Goal: Navigation & Orientation: Find specific page/section

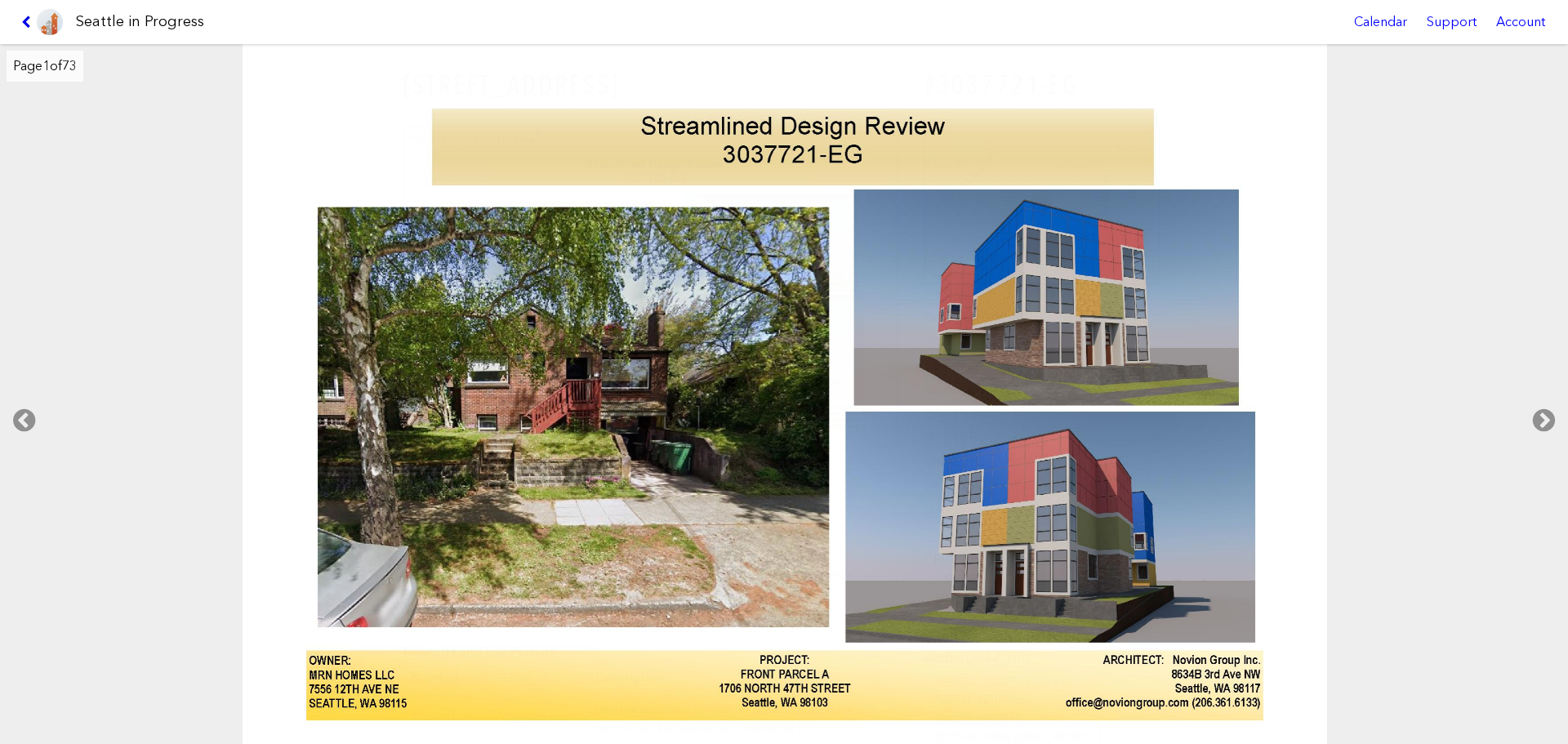
click at [30, 26] on icon at bounding box center [29, 22] width 16 height 13
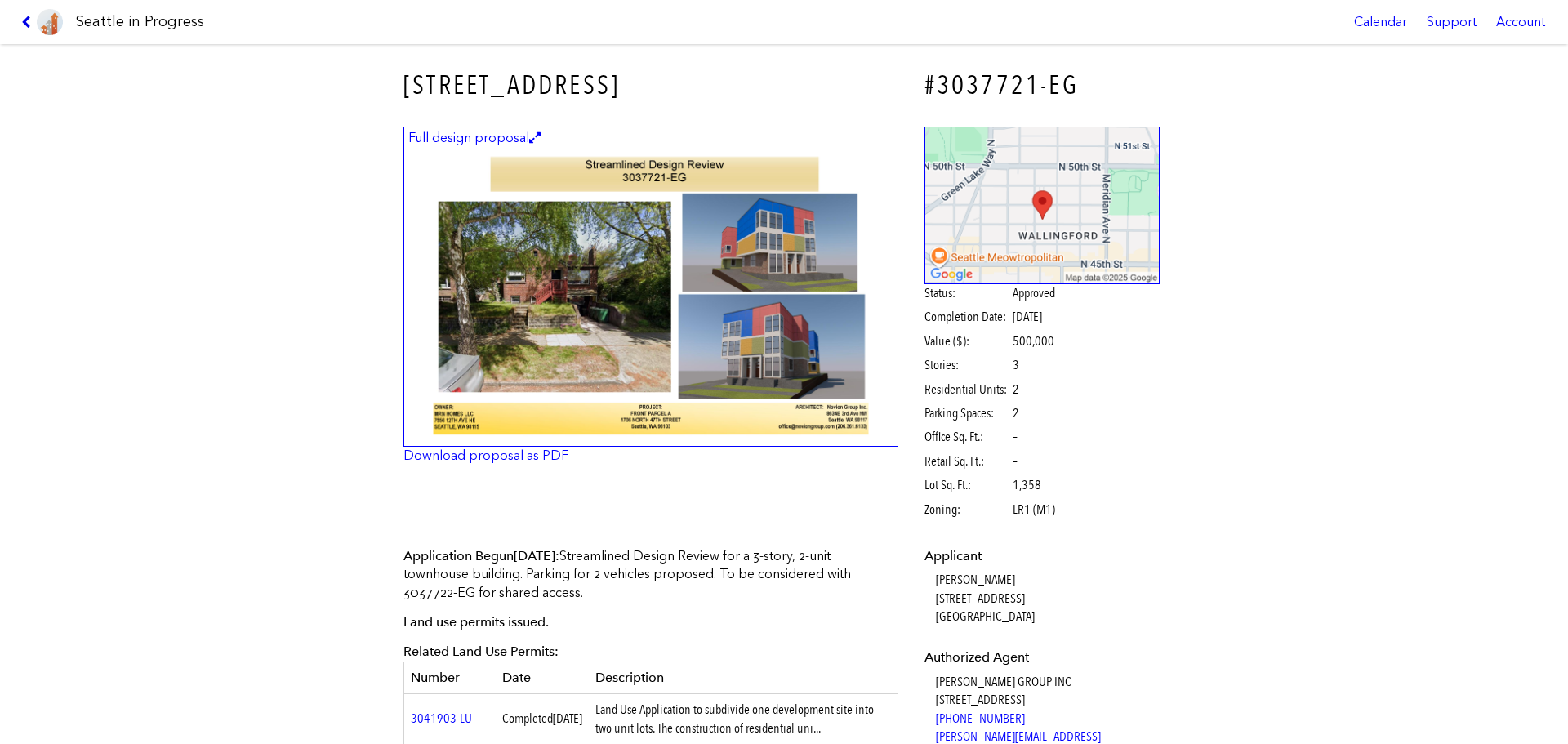
click at [30, 26] on icon at bounding box center [29, 22] width 16 height 13
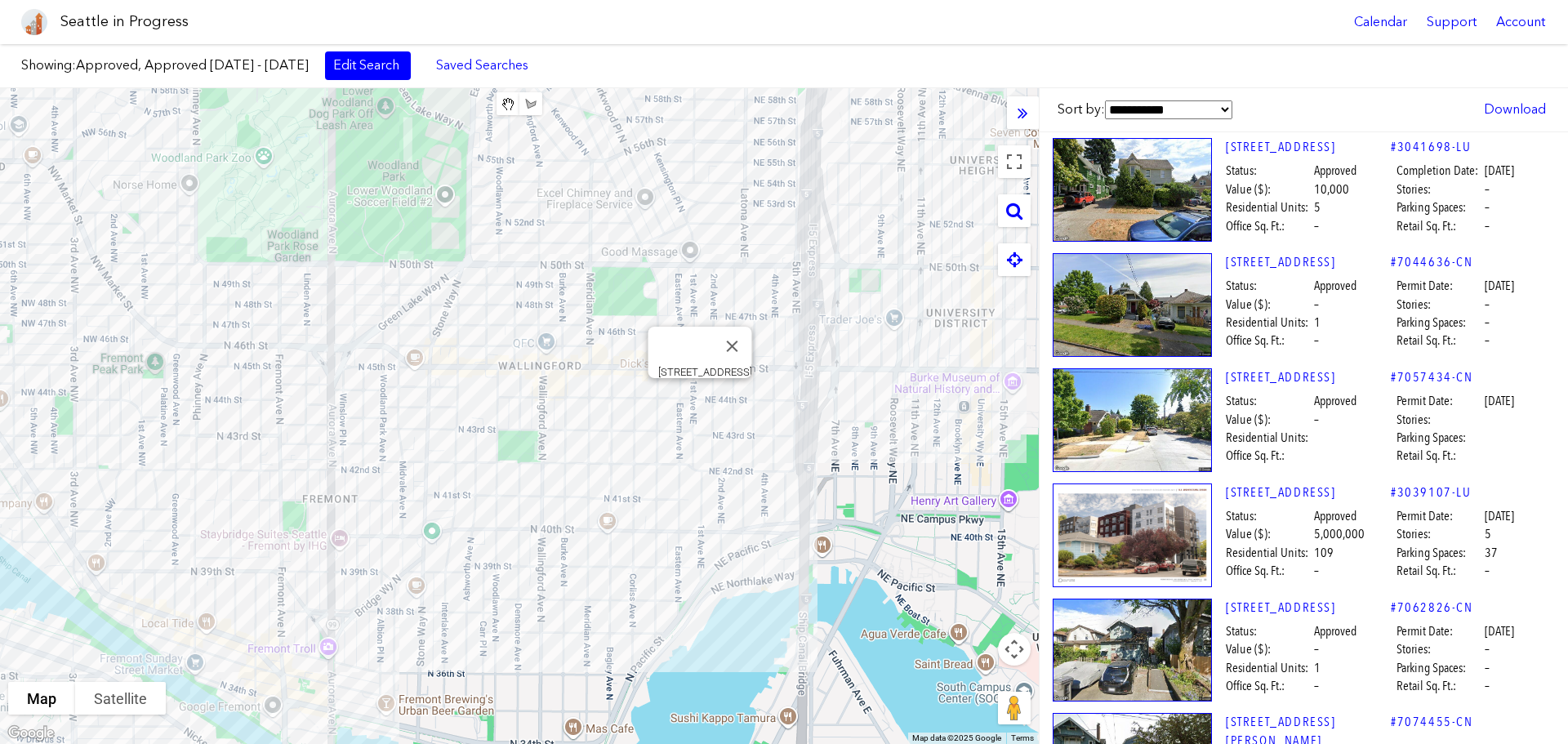
click at [698, 394] on div "To navigate, press the arrow keys. [STREET_ADDRESS]" at bounding box center [519, 416] width 1039 height 656
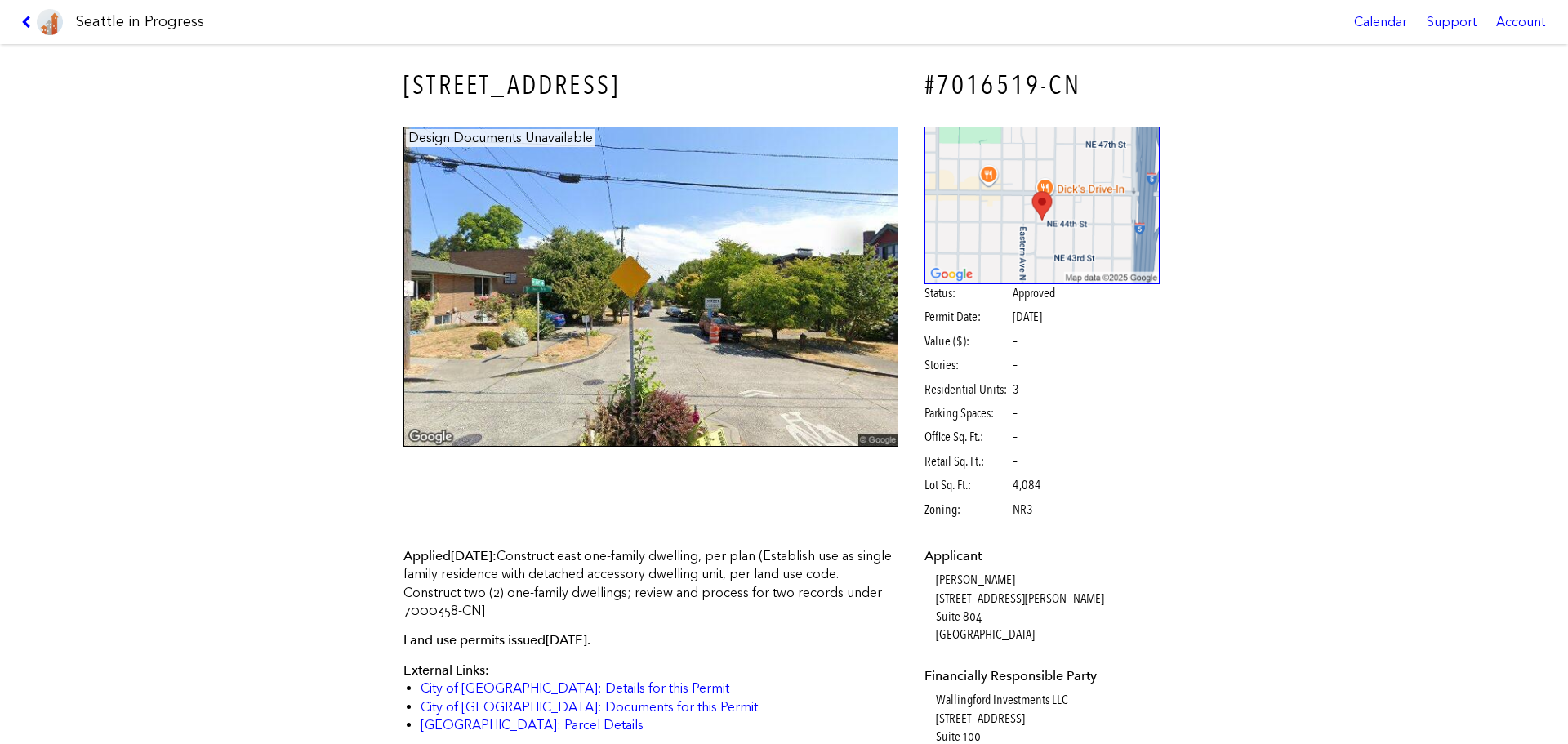
scroll to position [163, 0]
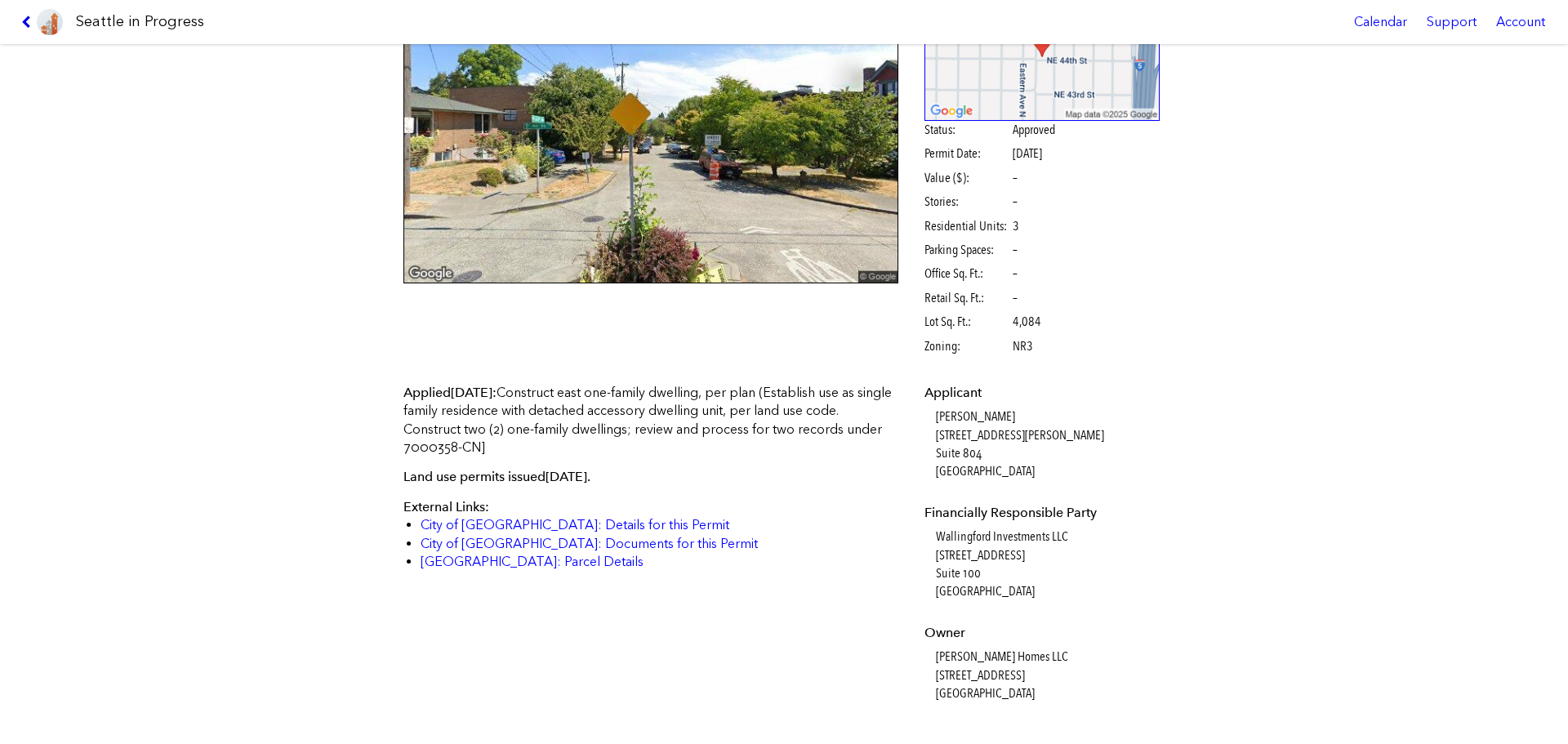
click at [26, 22] on icon at bounding box center [29, 22] width 16 height 13
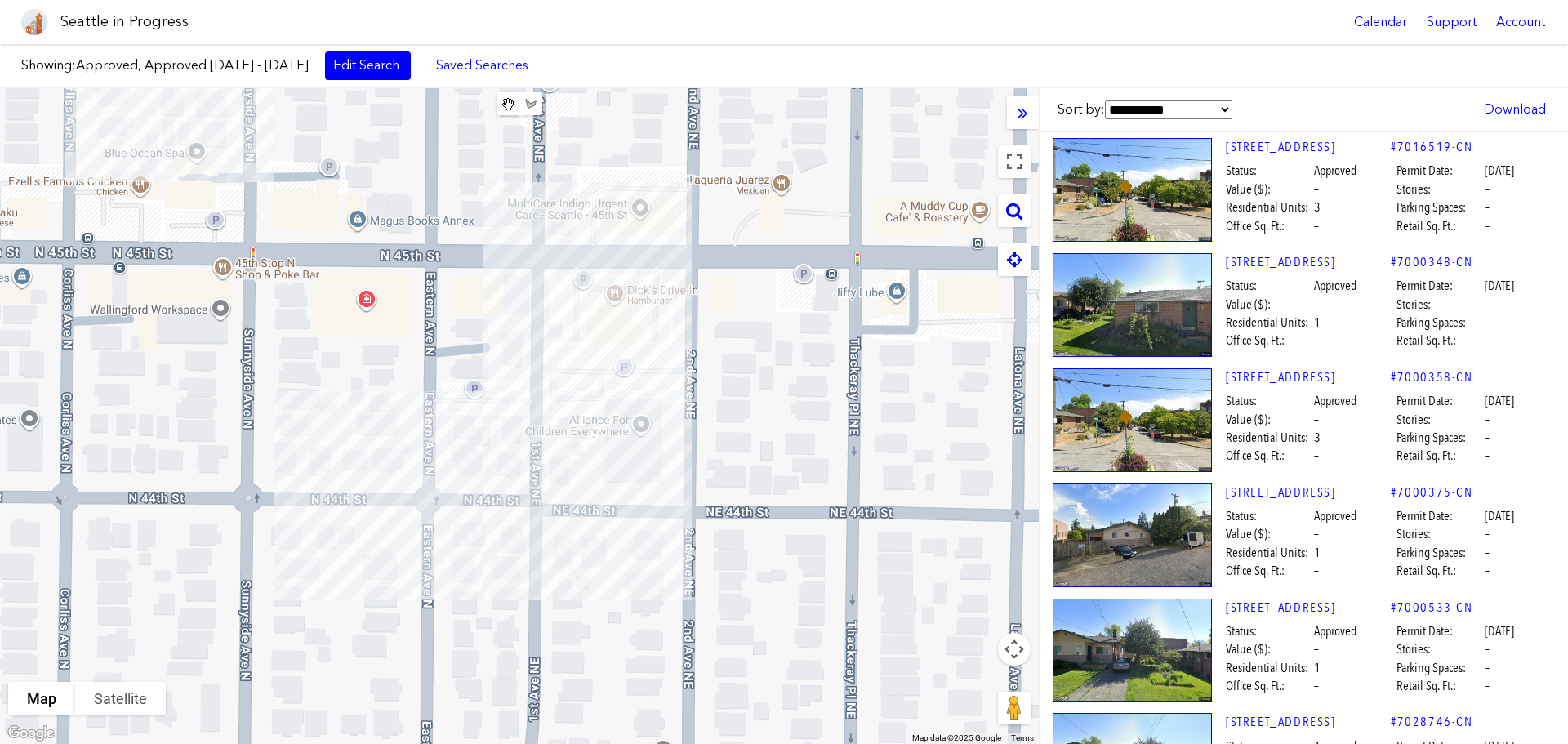
drag, startPoint x: 709, startPoint y: 401, endPoint x: 758, endPoint y: 401, distance: 49.0
click at [758, 401] on div "To navigate, press the arrow keys." at bounding box center [519, 416] width 1039 height 656
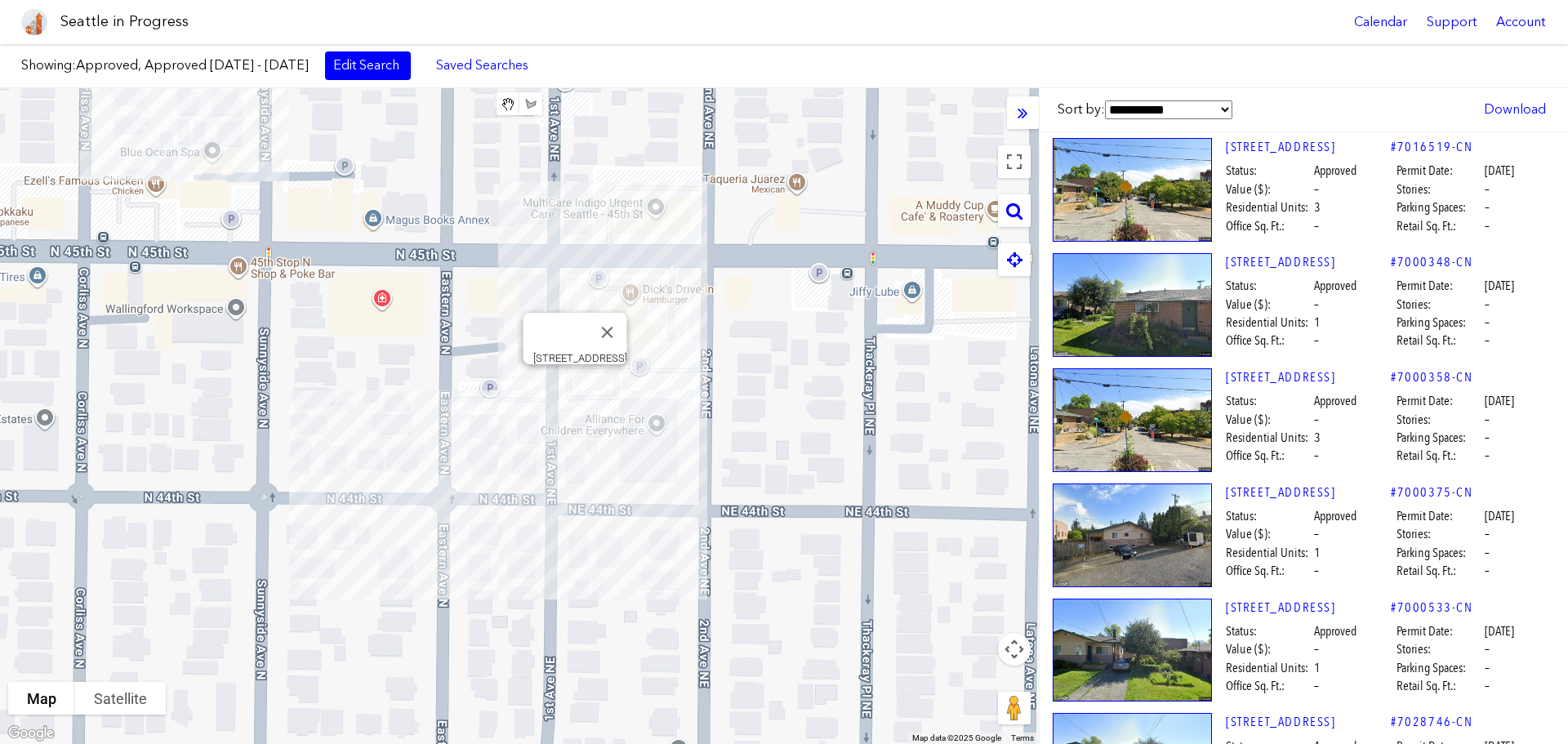
click at [570, 388] on div "To navigate, press the arrow keys. [STREET_ADDRESS]" at bounding box center [519, 416] width 1039 height 656
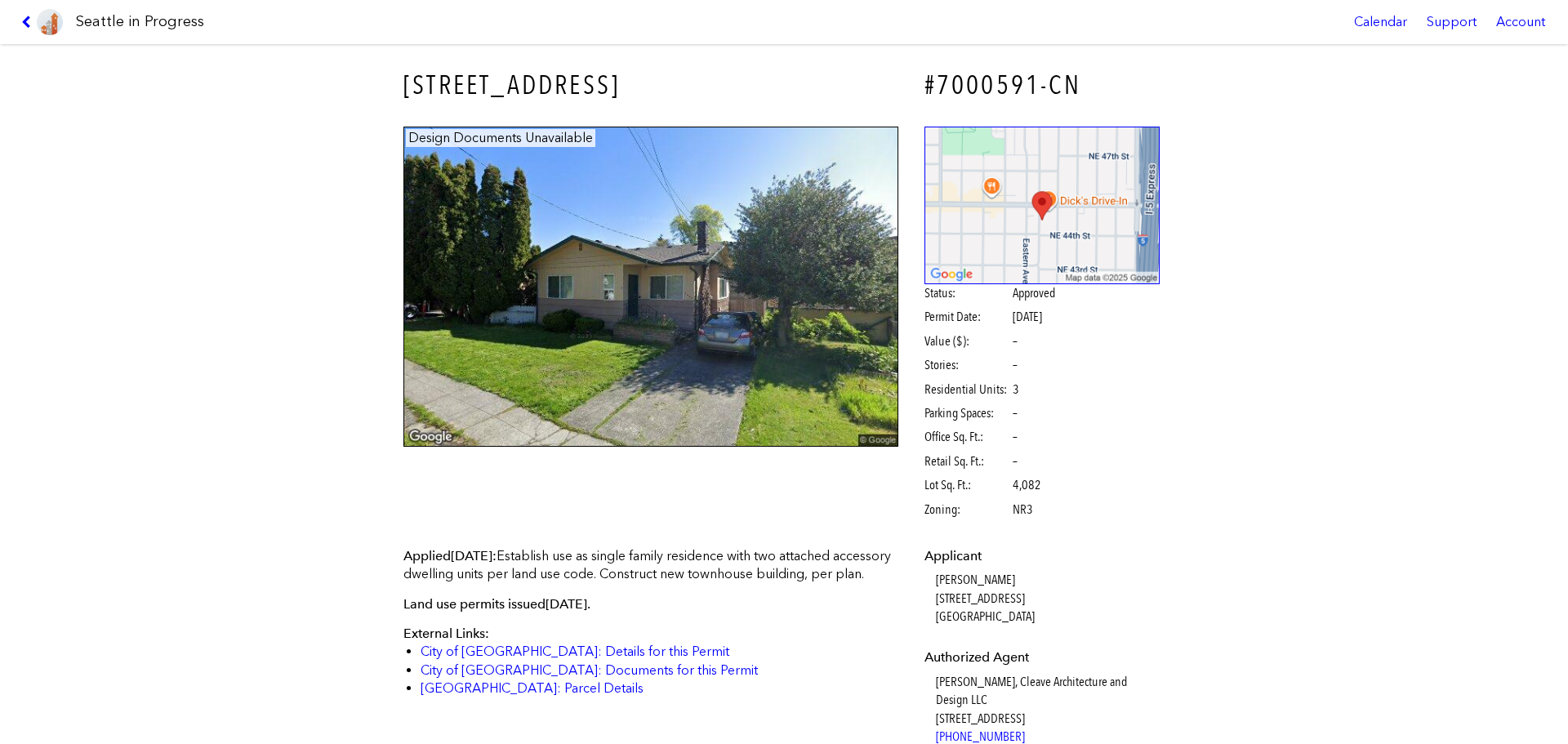
click at [28, 15] on link at bounding box center [42, 22] width 55 height 44
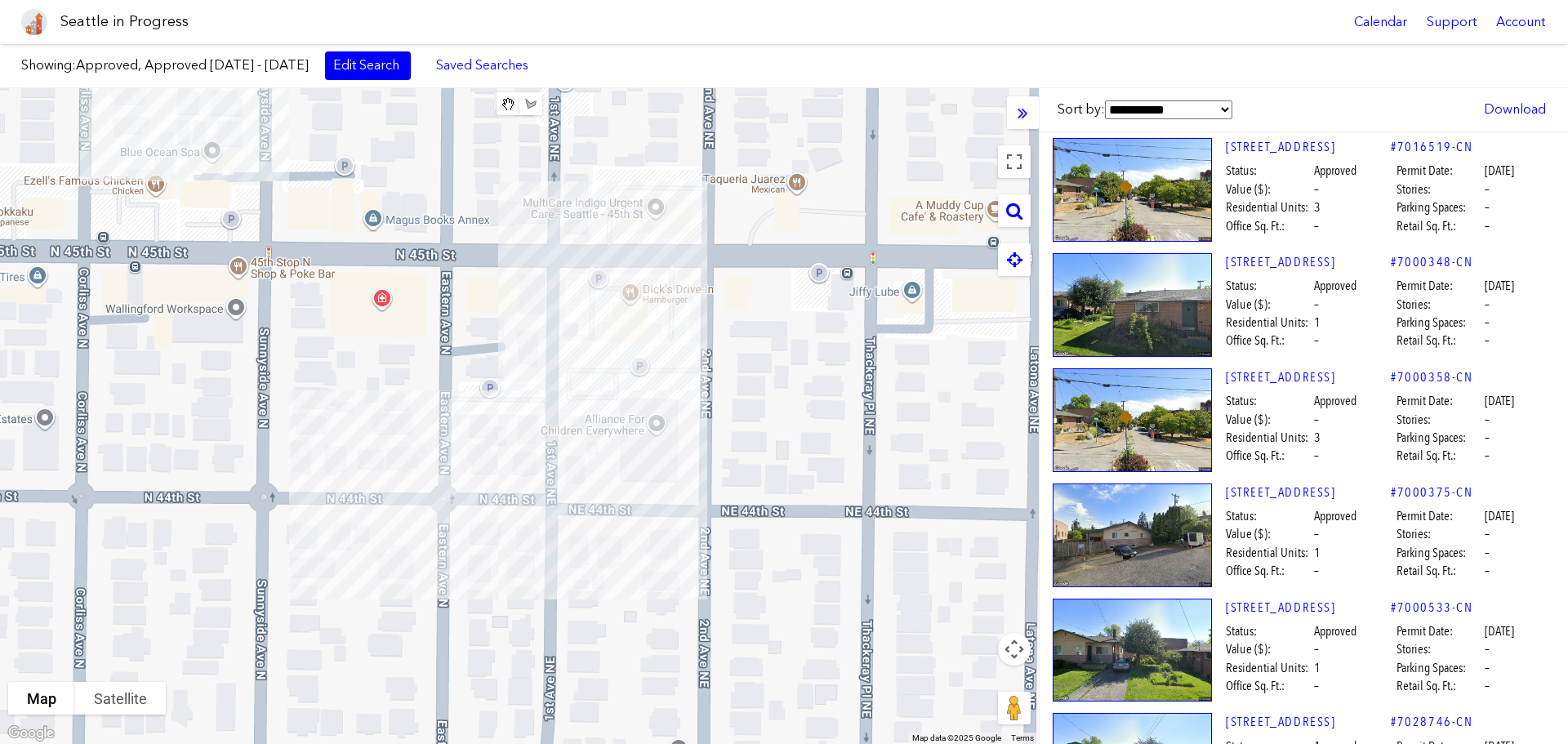
drag, startPoint x: 575, startPoint y: 463, endPoint x: 568, endPoint y: 457, distance: 9.2
click at [574, 462] on div "To navigate, press the arrow keys." at bounding box center [519, 416] width 1039 height 656
click at [567, 454] on div "To navigate, press the arrow keys. [STREET_ADDRESS]" at bounding box center [519, 416] width 1039 height 656
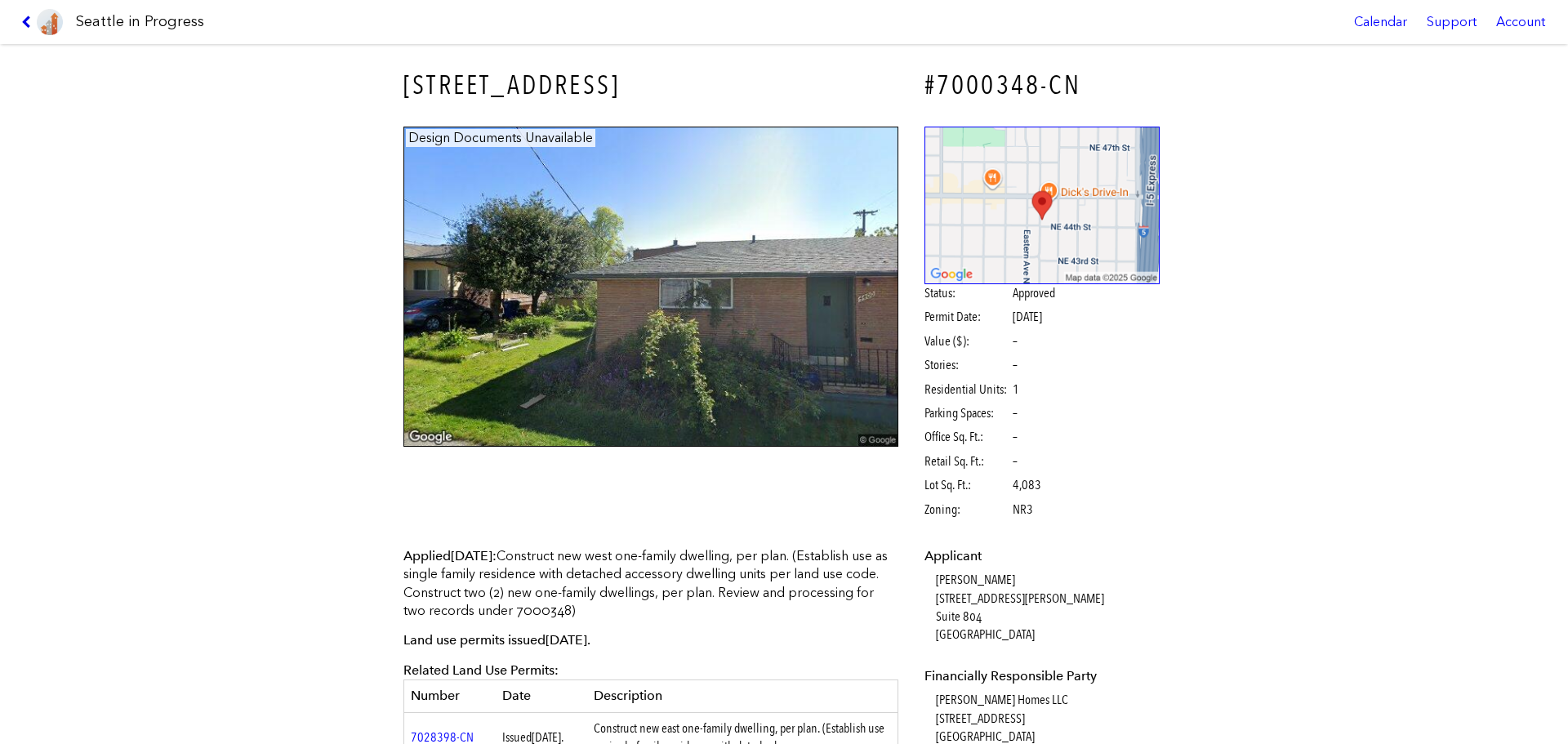
click at [25, 16] on icon at bounding box center [29, 22] width 16 height 13
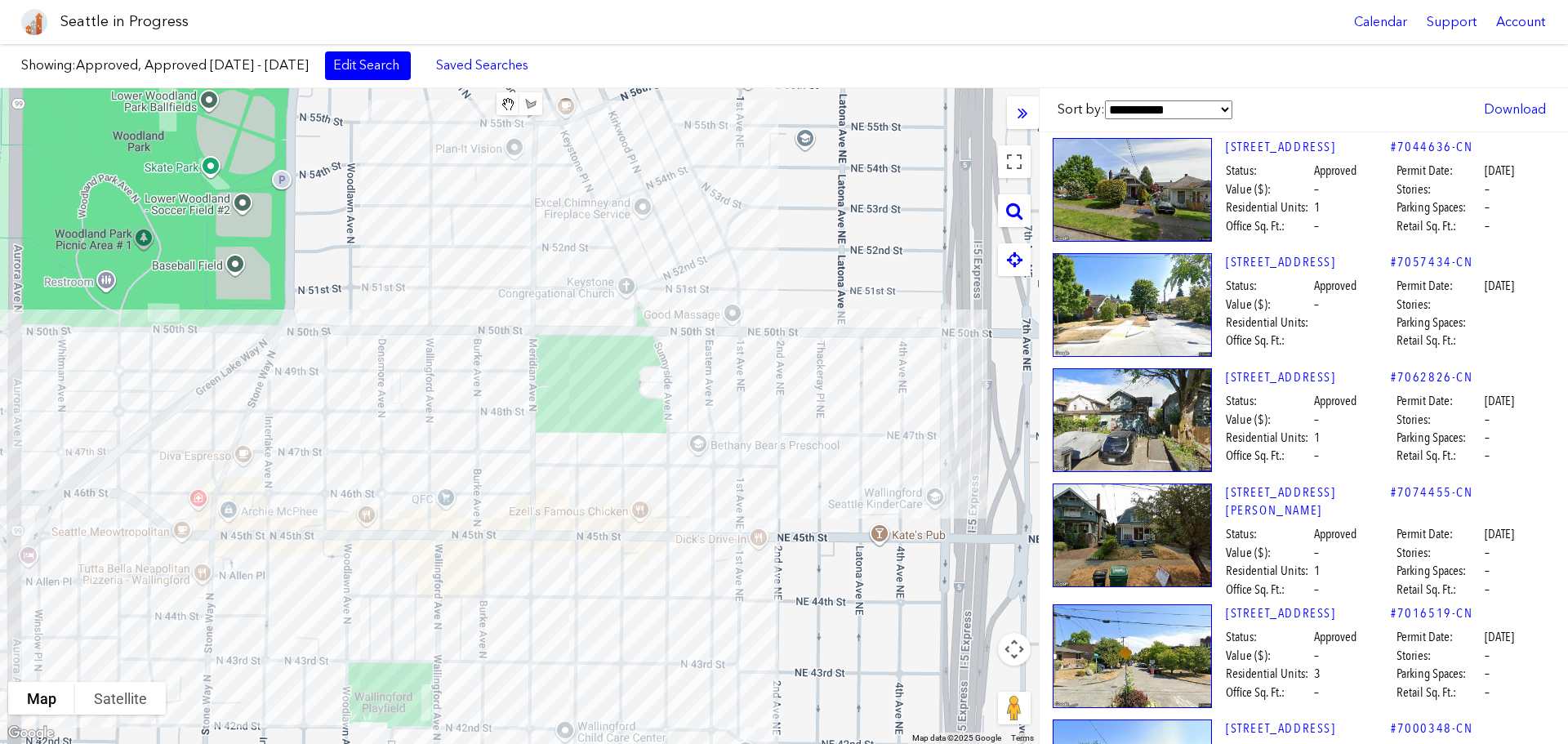
drag, startPoint x: 866, startPoint y: 364, endPoint x: 781, endPoint y: 429, distance: 107.0
click at [781, 429] on div "To navigate, press the arrow keys." at bounding box center [519, 416] width 1039 height 656
